Goal: Transaction & Acquisition: Download file/media

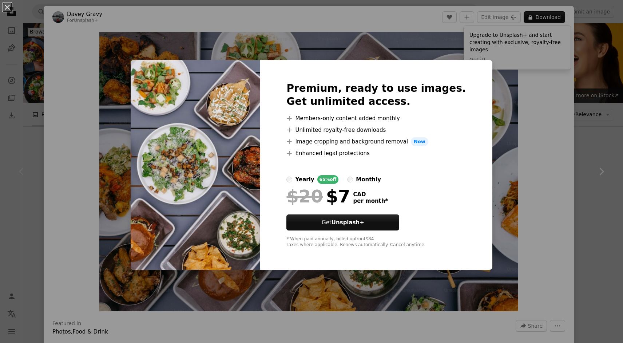
click at [553, 95] on div "An X shape Premium, ready to use images. Get unlimited access. A plus sign Memb…" at bounding box center [311, 171] width 623 height 343
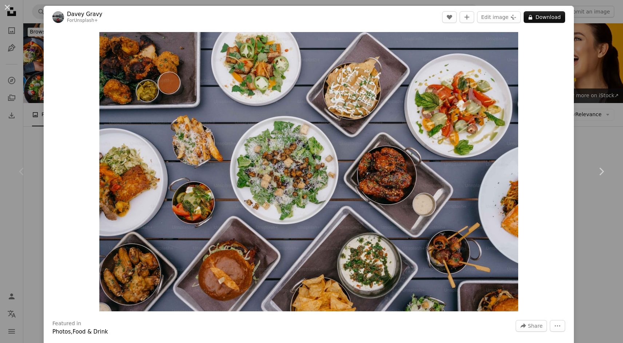
click at [597, 88] on div "An X shape Chevron left Chevron right Davey Gravy For Unsplash+ A heart A plus …" at bounding box center [311, 171] width 623 height 343
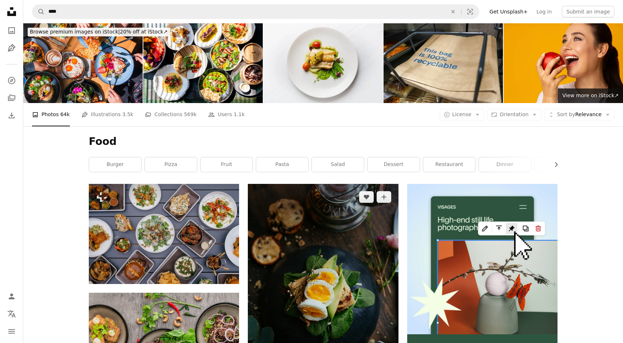
click at [368, 257] on img at bounding box center [323, 290] width 150 height 213
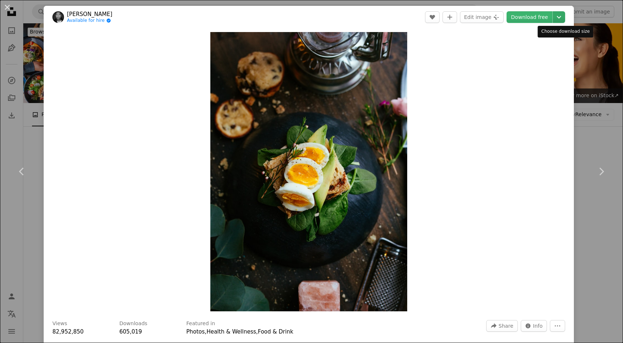
click at [562, 16] on icon "Chevron down" at bounding box center [559, 17] width 12 height 9
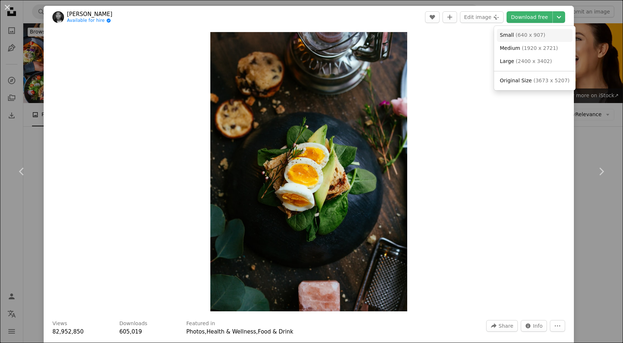
click at [543, 36] on link "Small ( 640 x 907 )" at bounding box center [535, 35] width 76 height 13
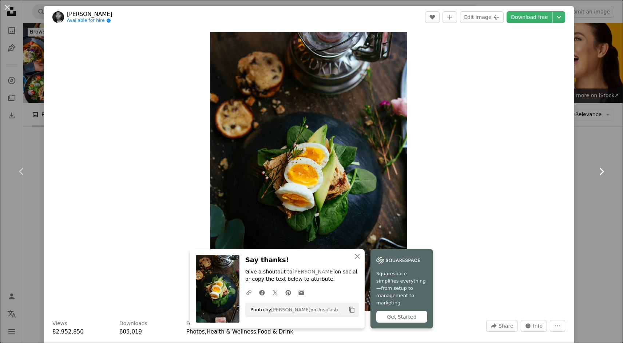
click at [603, 170] on icon "Chevron right" at bounding box center [601, 171] width 12 height 12
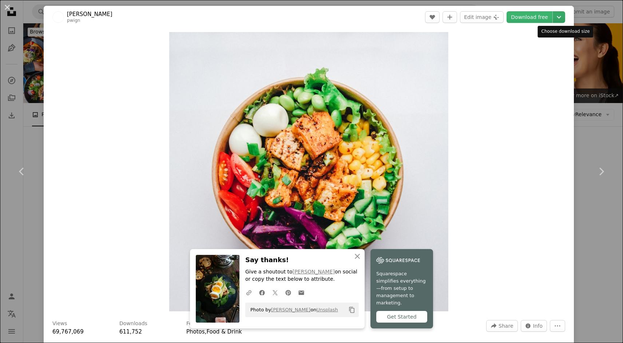
click at [562, 18] on icon "Chevron down" at bounding box center [559, 17] width 12 height 9
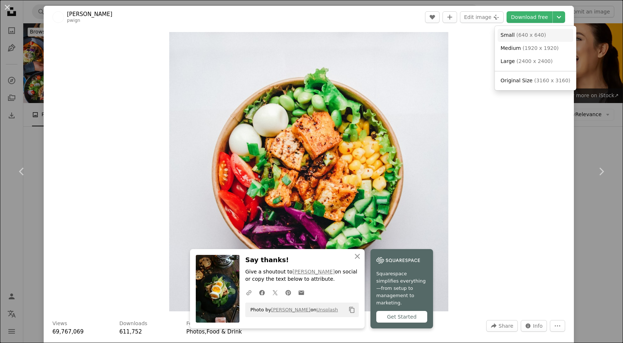
click at [535, 36] on span "( 640 x 640 )" at bounding box center [531, 35] width 30 height 6
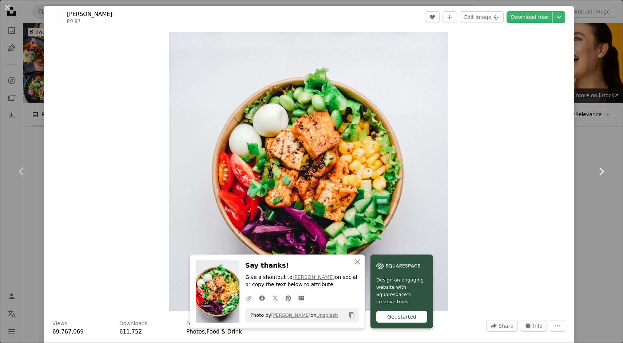
click at [602, 168] on icon "Chevron right" at bounding box center [601, 171] width 12 height 12
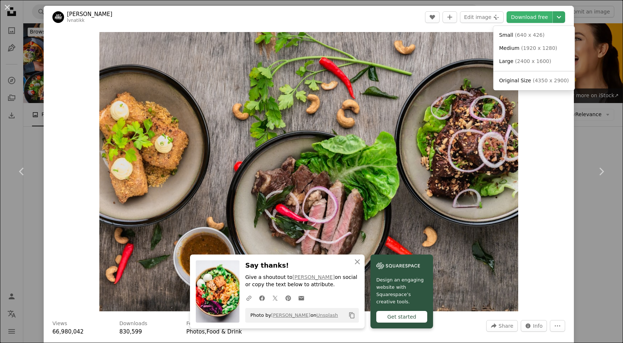
click at [564, 20] on icon "Chevron down" at bounding box center [559, 17] width 12 height 9
click at [546, 31] on link "Small ( 640 x 426 )" at bounding box center [534, 35] width 76 height 13
